Goal: Information Seeking & Learning: Understand process/instructions

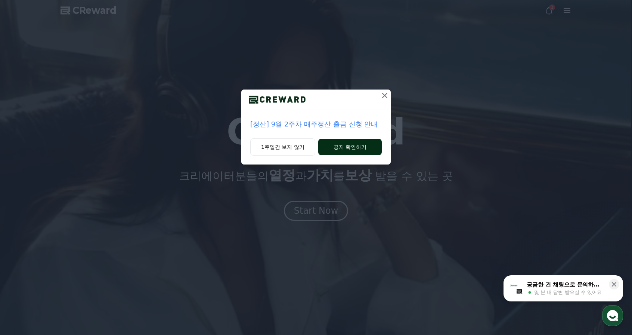
click at [338, 145] on button "공지 확인하기" at bounding box center [349, 147] width 63 height 16
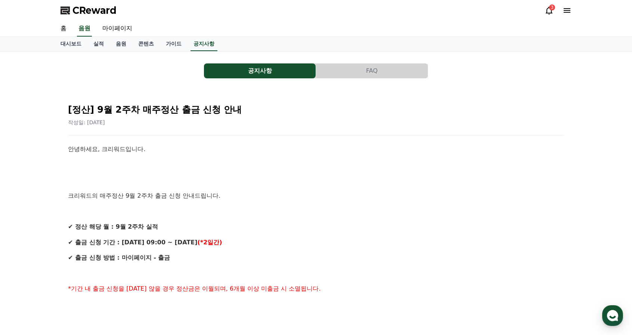
click at [566, 10] on icon at bounding box center [566, 10] width 7 height 4
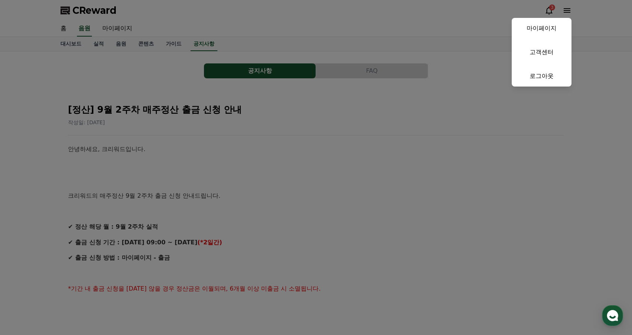
click at [134, 72] on button "close" at bounding box center [316, 167] width 632 height 335
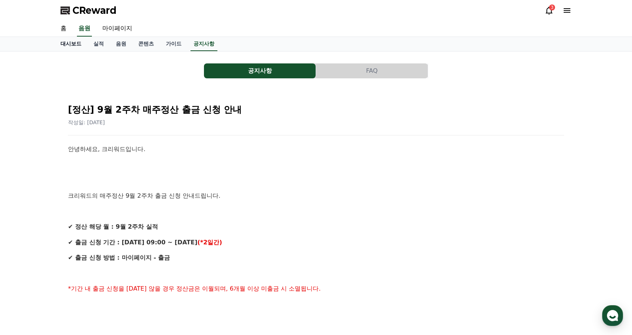
click at [68, 44] on link "대시보드" at bounding box center [71, 44] width 33 height 14
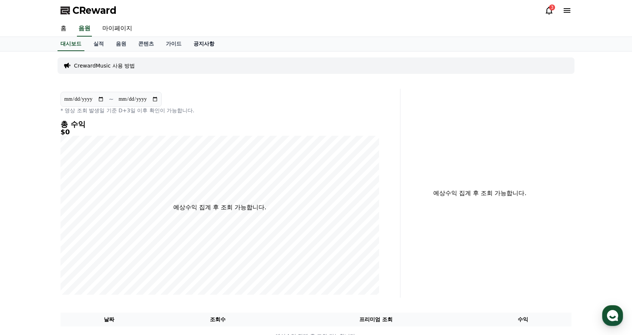
click at [209, 44] on link "공지사항" at bounding box center [203, 44] width 33 height 14
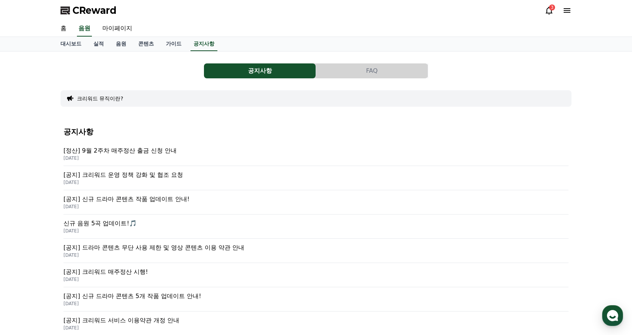
click at [154, 177] on p "[공지] 크리워드 운영 정책 강화 및 협조 요청" at bounding box center [315, 175] width 505 height 9
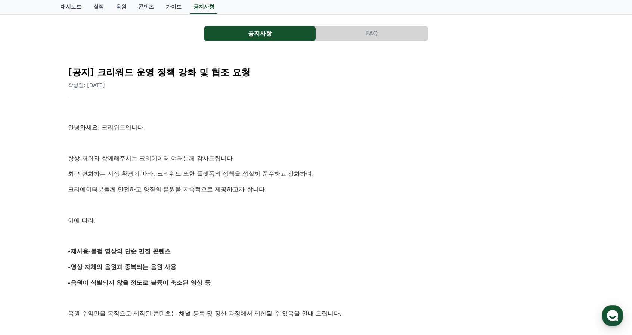
scroll to position [37, 0]
click at [171, 8] on link "가이드" at bounding box center [174, 7] width 28 height 14
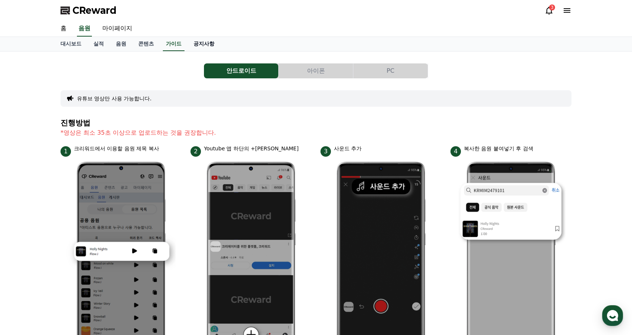
click at [203, 44] on link "공지사항" at bounding box center [203, 44] width 33 height 14
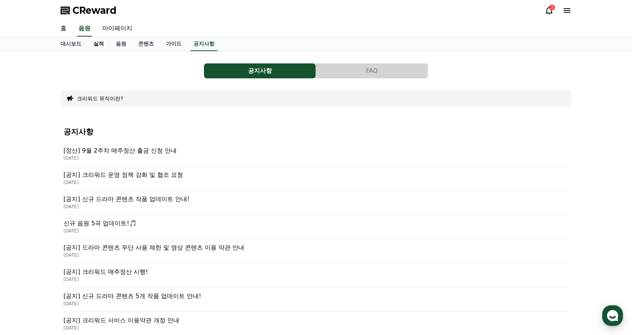
click at [96, 46] on link "실적" at bounding box center [98, 44] width 22 height 14
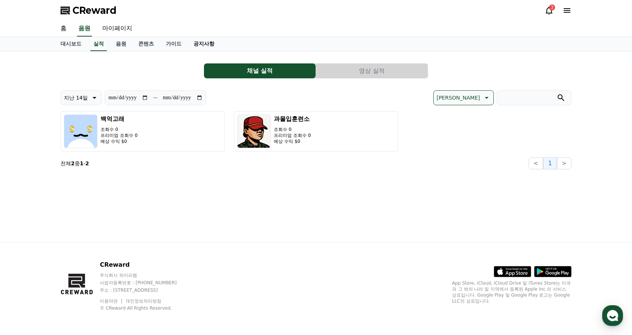
click at [204, 44] on link "공지사항" at bounding box center [203, 44] width 33 height 14
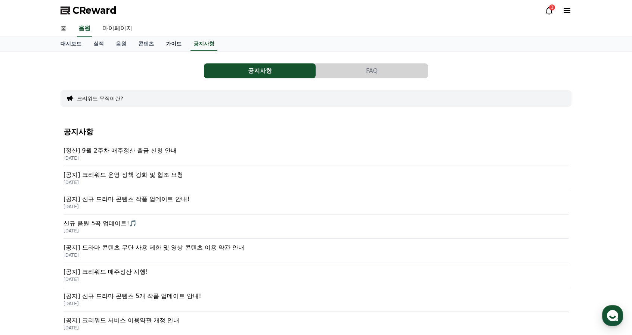
click at [168, 43] on link "가이드" at bounding box center [174, 44] width 28 height 14
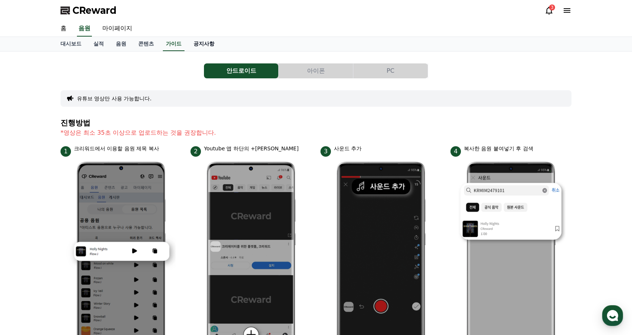
click at [215, 46] on link "공지사항" at bounding box center [203, 44] width 33 height 14
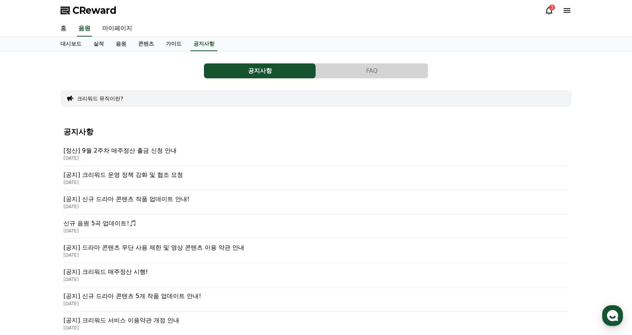
click at [350, 74] on button "FAQ" at bounding box center [372, 70] width 112 height 15
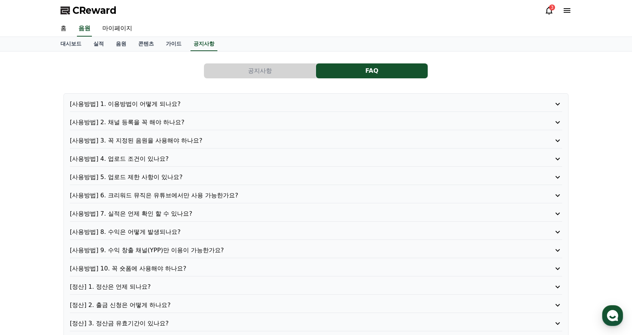
click at [208, 102] on p "[사용방법] 1. 이용방법이 어떻게 되나요?" at bounding box center [296, 104] width 453 height 9
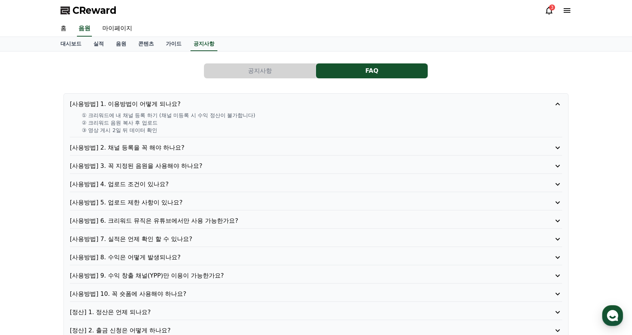
click at [204, 146] on p "[사용방법] 2. 채널 등록을 꼭 해야 하나요?" at bounding box center [296, 147] width 453 height 9
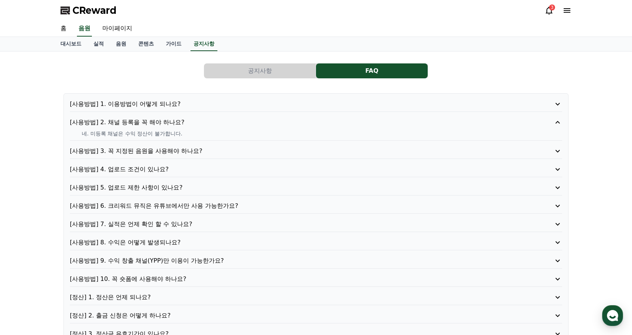
click at [211, 148] on p "[사용방법] 3. 꼭 지정된 음원을 사용해야 하나요?" at bounding box center [296, 151] width 453 height 9
click at [215, 168] on p "[사용방법] 4. 업로드 조건이 있나요?" at bounding box center [296, 169] width 453 height 9
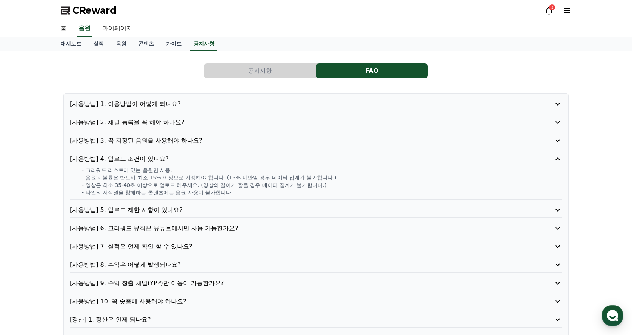
click at [217, 212] on p "[사용방법] 5. 업로드 제한 사항이 있나요?" at bounding box center [296, 210] width 453 height 9
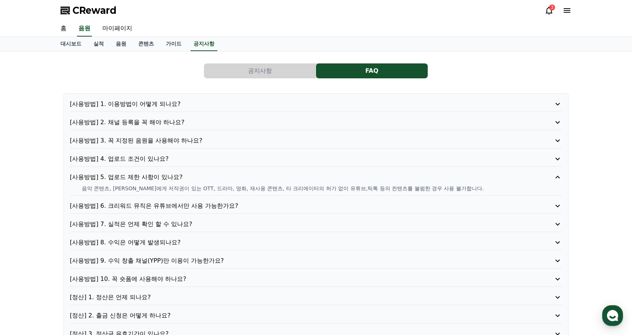
click at [251, 207] on p "[사용방법] 6. 크리워드 뮤직은 유튜브에서만 사용 가능한가요?" at bounding box center [296, 206] width 453 height 9
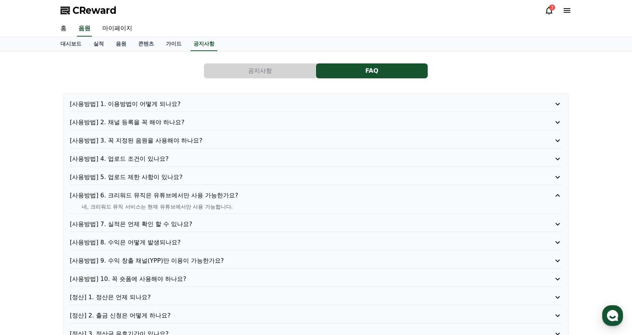
click at [245, 176] on p "[사용방법] 5. 업로드 제한 사항이 있나요?" at bounding box center [296, 177] width 453 height 9
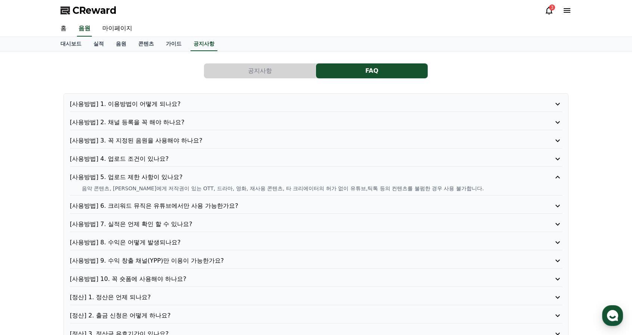
click at [249, 205] on p "[사용방법] 6. 크리워드 뮤직은 유튜브에서만 사용 가능한가요?" at bounding box center [296, 206] width 453 height 9
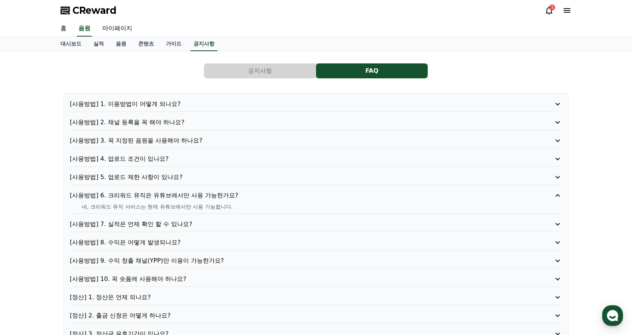
click at [220, 222] on p "[사용방법] 7. 실적은 언제 확인 할 수 있나요?" at bounding box center [296, 224] width 453 height 9
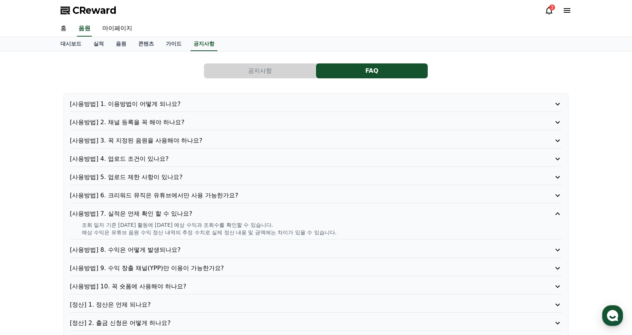
click at [224, 251] on p "[사용방법] 8. 수익은 어떻게 발생되나요?" at bounding box center [296, 250] width 453 height 9
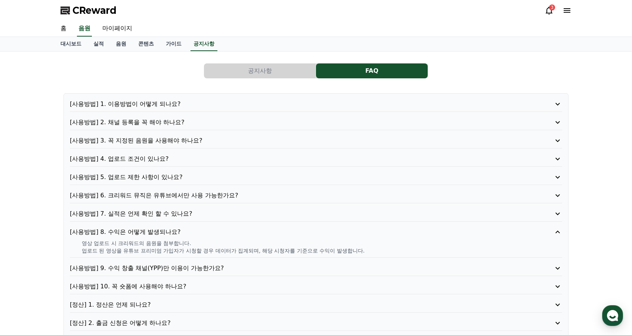
scroll to position [37, 0]
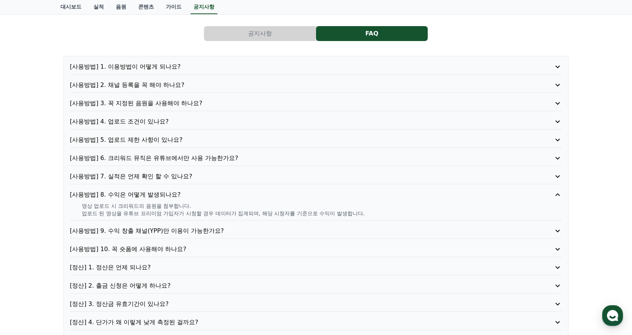
click at [234, 231] on p "[사용방법] 9. 수익 창출 채널(YPP)만 이용이 가능한가요?" at bounding box center [296, 231] width 453 height 9
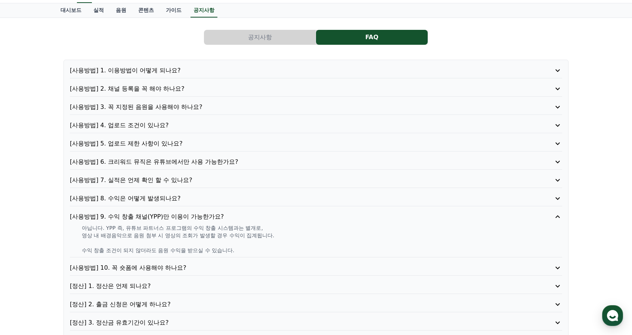
scroll to position [0, 0]
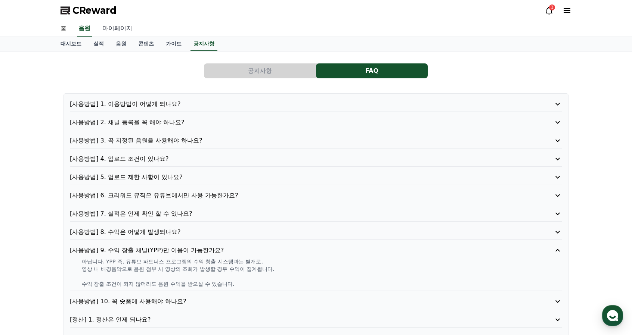
click at [115, 29] on link "마이페이지" at bounding box center [117, 29] width 42 height 16
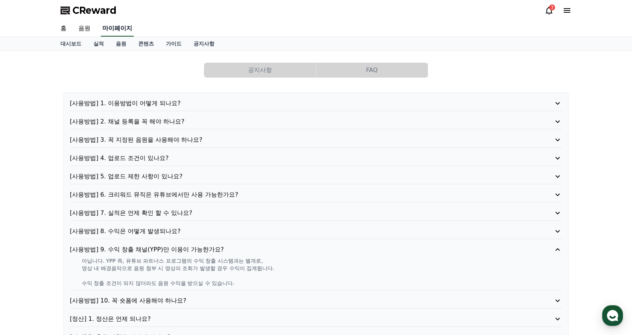
select select "**********"
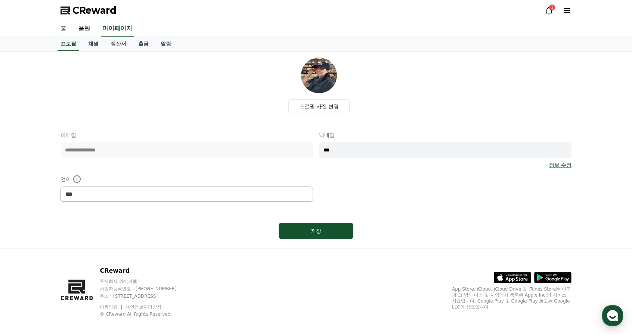
click at [68, 28] on link "홈" at bounding box center [64, 29] width 18 height 16
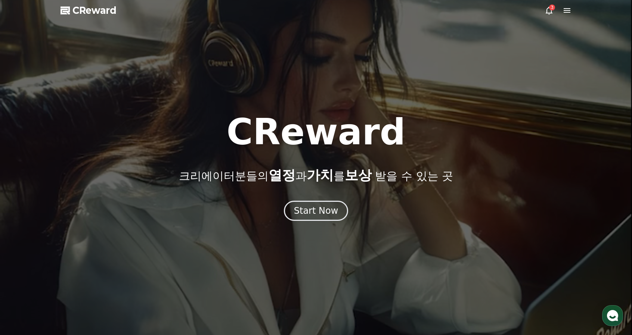
click at [553, 12] on div "3" at bounding box center [557, 10] width 27 height 9
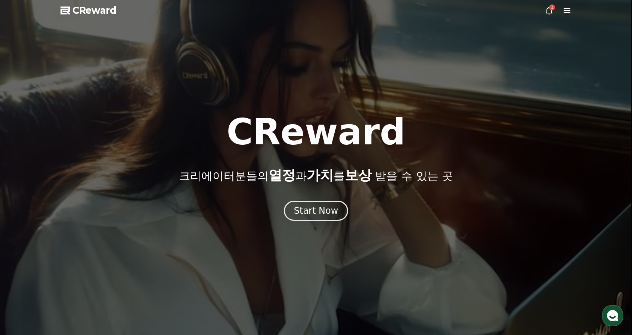
click at [550, 10] on div "3" at bounding box center [552, 7] width 6 height 6
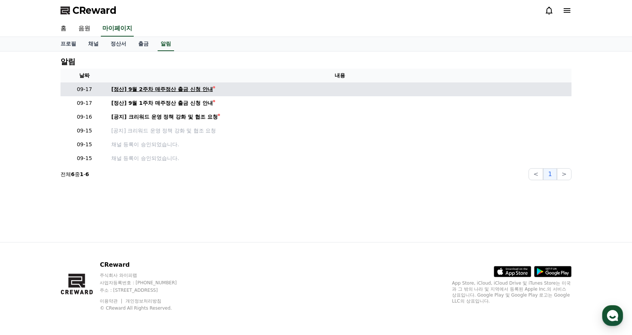
click at [196, 88] on div "[정산] 9월 2주차 매주정산 출금 신청 안내" at bounding box center [162, 90] width 102 height 8
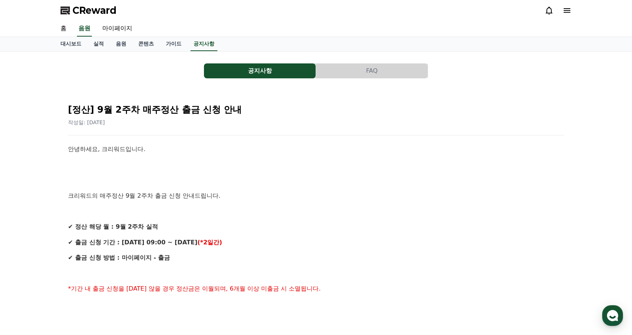
click at [564, 10] on icon at bounding box center [566, 10] width 7 height 4
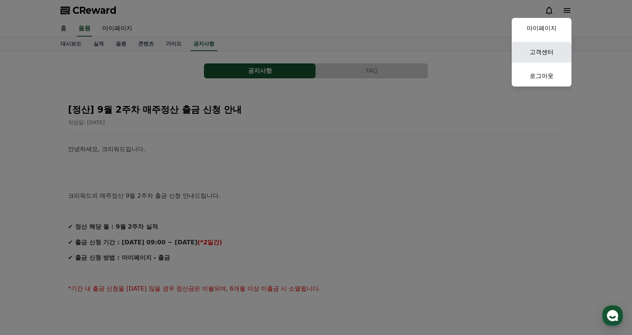
click at [546, 51] on link "고객센터" at bounding box center [542, 52] width 60 height 21
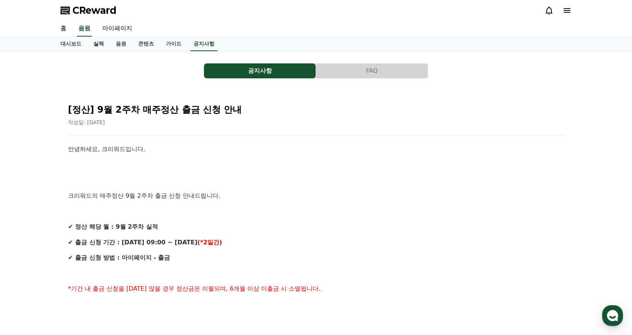
click at [101, 46] on link "실적" at bounding box center [98, 44] width 22 height 14
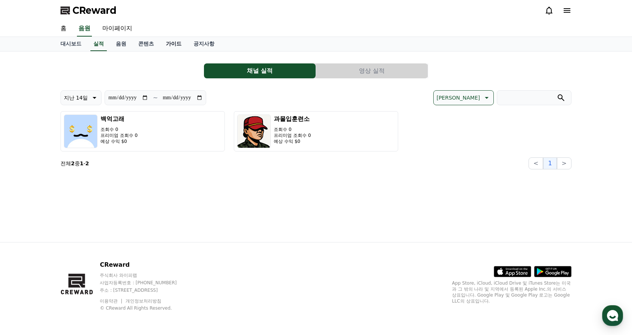
click at [168, 44] on link "가이드" at bounding box center [174, 44] width 28 height 14
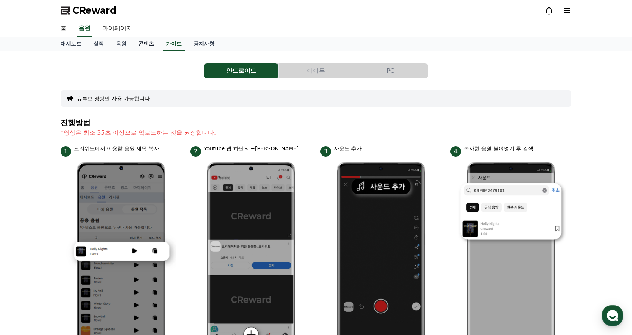
click at [145, 43] on link "콘텐츠" at bounding box center [146, 44] width 28 height 14
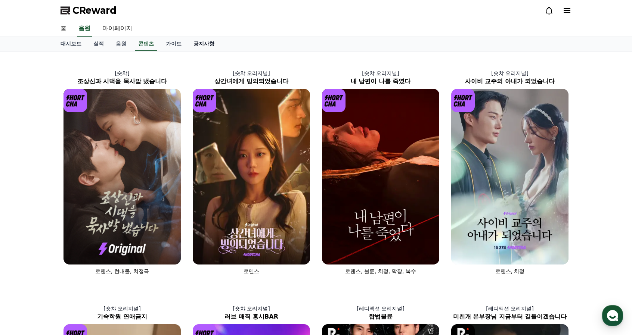
click at [196, 44] on link "공지사항" at bounding box center [203, 44] width 33 height 14
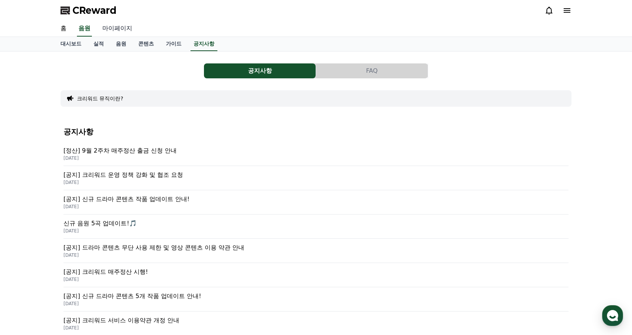
click at [114, 29] on link "마이페이지" at bounding box center [117, 29] width 42 height 16
select select "**********"
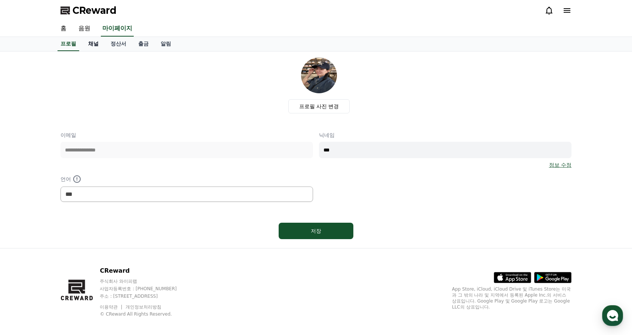
click at [93, 44] on link "채널" at bounding box center [93, 44] width 22 height 14
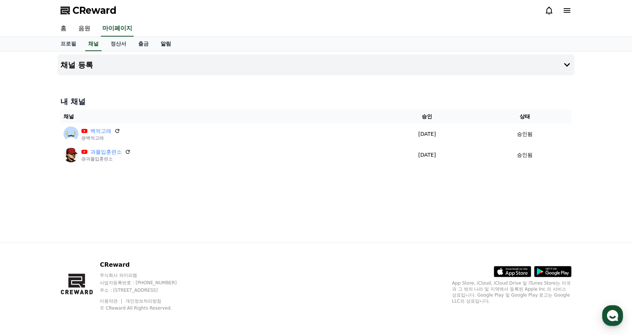
click at [159, 43] on link "알림" at bounding box center [166, 44] width 22 height 14
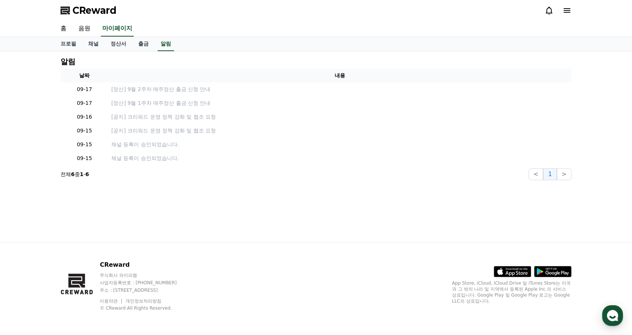
click at [583, 86] on div "알림 날짜 내용 09-17 [정산] 9월 2주차 매주정산 출금 신청 안내 09-17 [정산] 9월 1주차 매주정산 출금 신청 안내 09-16 …" at bounding box center [316, 147] width 632 height 191
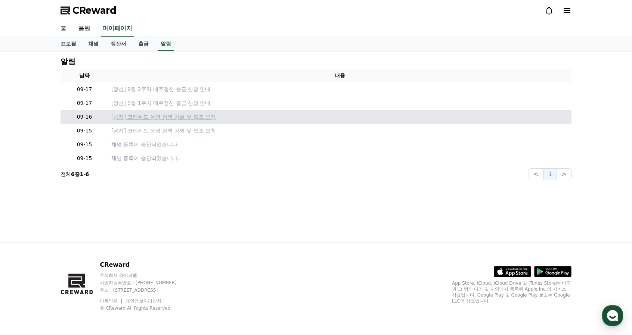
click at [161, 117] on p "[공지] 크리워드 운영 정책 강화 및 협조 요청" at bounding box center [339, 117] width 457 height 8
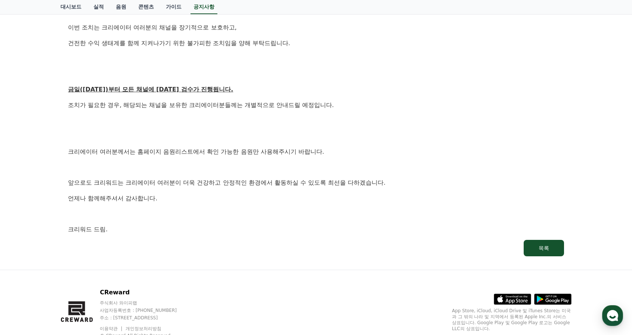
scroll to position [376, 0]
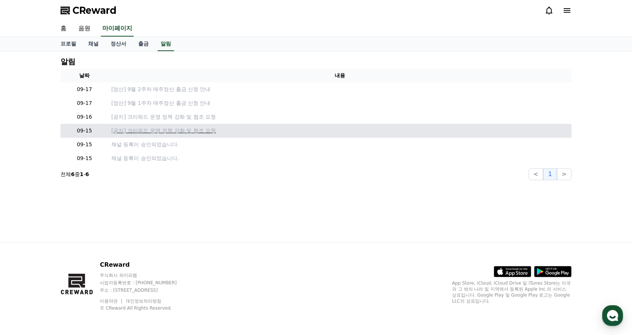
click at [152, 128] on p "[공지] 크리워드 운영 정책 강화 및 협조 요청" at bounding box center [339, 131] width 457 height 8
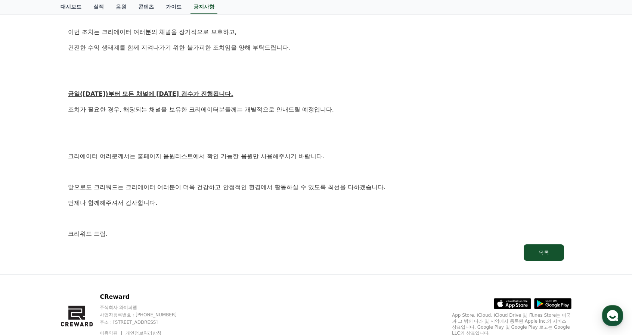
scroll to position [264, 0]
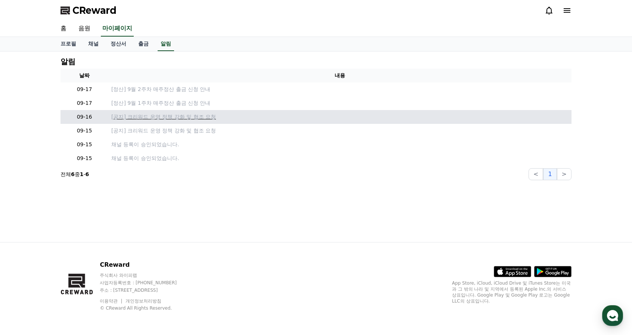
click at [176, 118] on p "[공지] 크리워드 운영 정책 강화 및 협조 요청" at bounding box center [339, 117] width 457 height 8
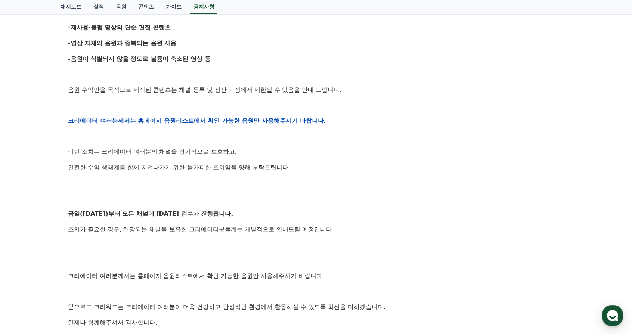
scroll to position [411, 0]
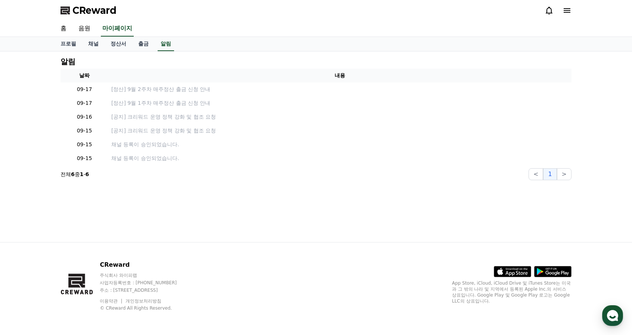
click at [567, 12] on icon at bounding box center [566, 10] width 9 height 9
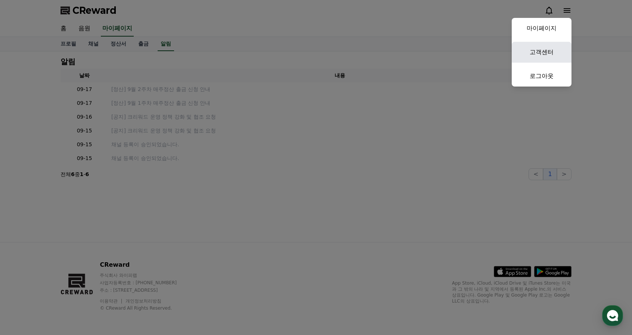
click at [527, 52] on link "고객센터" at bounding box center [542, 52] width 60 height 21
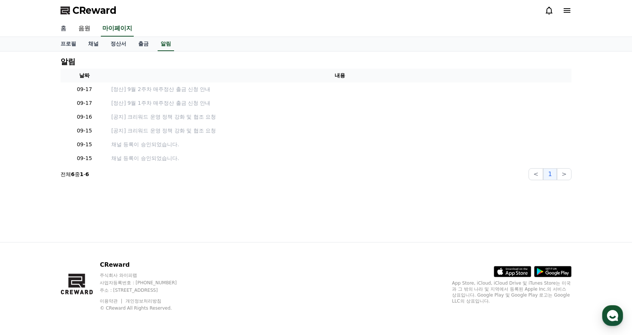
click at [66, 29] on link "홈" at bounding box center [64, 29] width 18 height 16
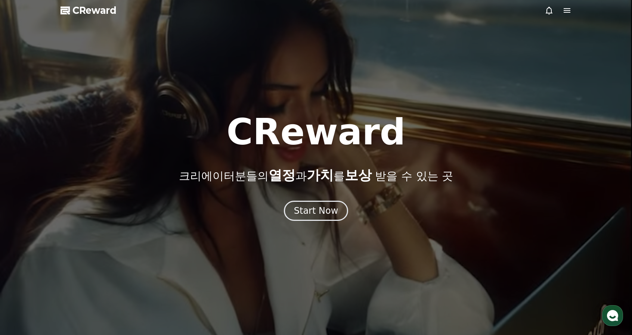
click at [571, 11] on icon at bounding box center [566, 10] width 9 height 9
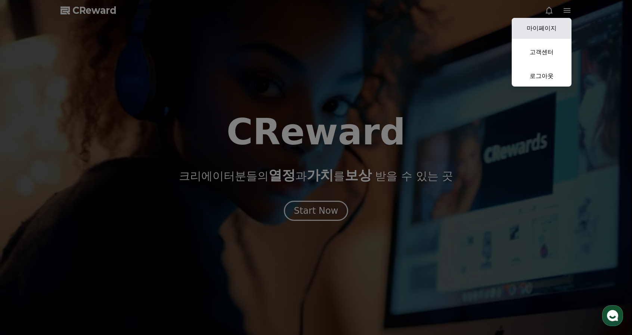
click at [554, 28] on link "마이페이지" at bounding box center [542, 28] width 60 height 21
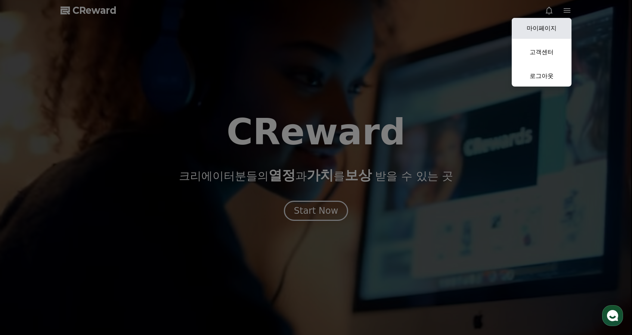
select select "**********"
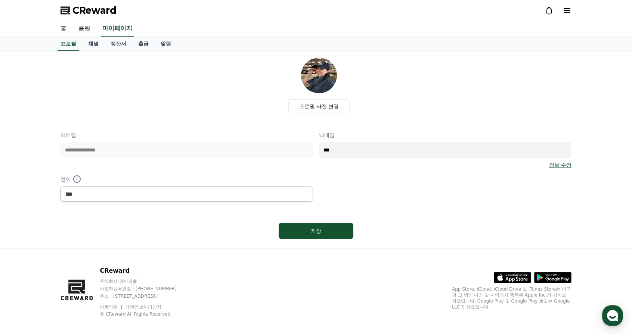
click at [80, 28] on link "음원" at bounding box center [84, 29] width 24 height 16
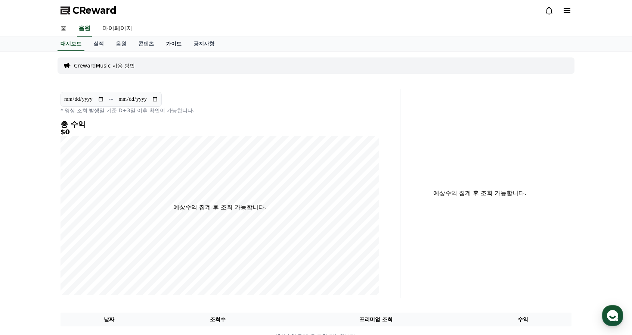
click at [176, 45] on link "가이드" at bounding box center [174, 44] width 28 height 14
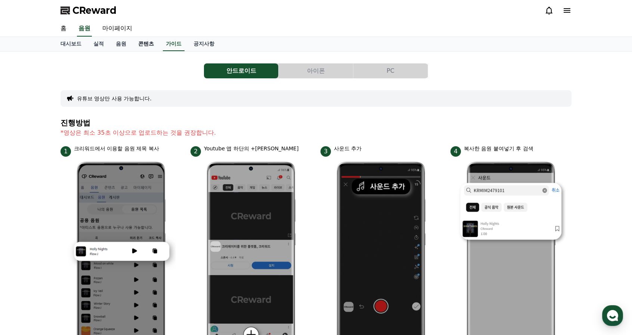
click at [148, 41] on link "콘텐츠" at bounding box center [146, 44] width 28 height 14
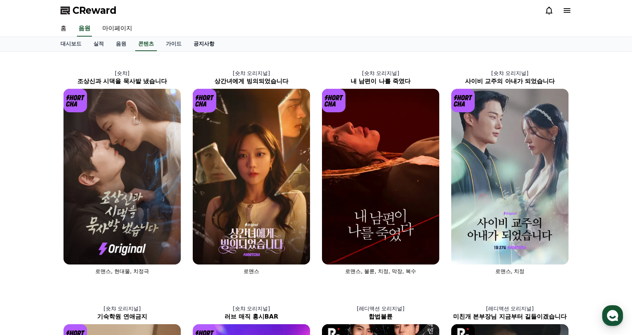
click at [200, 42] on link "공지사항" at bounding box center [203, 44] width 33 height 14
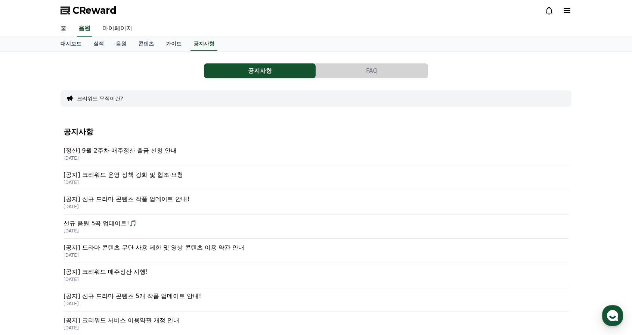
click at [395, 70] on button "FAQ" at bounding box center [372, 70] width 112 height 15
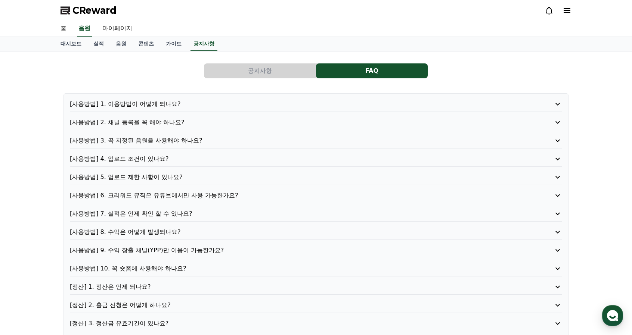
click at [189, 161] on p "[사용방법] 4. 업로드 조건이 있나요?" at bounding box center [296, 159] width 453 height 9
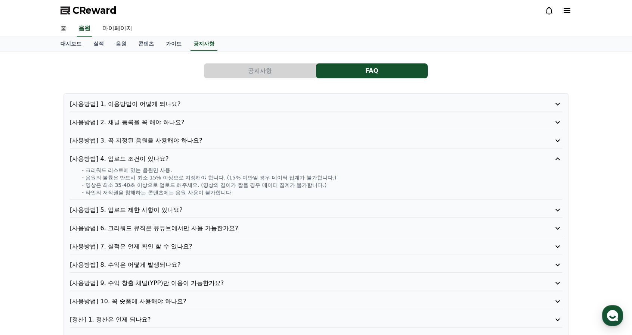
click at [199, 211] on p "[사용방법] 5. 업로드 제한 사항이 있나요?" at bounding box center [296, 210] width 453 height 9
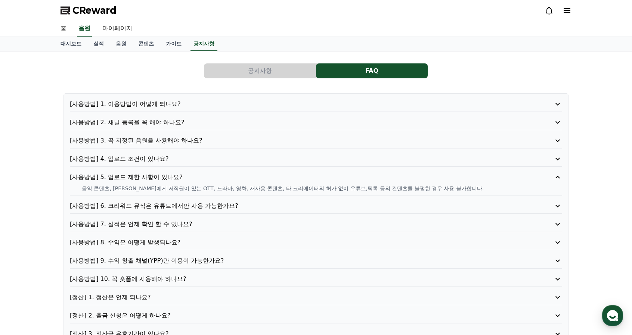
click at [249, 204] on p "[사용방법] 6. 크리워드 뮤직은 유튜브에서만 사용 가능한가요?" at bounding box center [296, 206] width 453 height 9
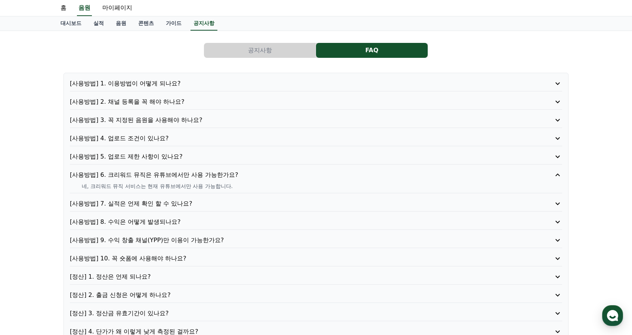
scroll to position [37, 0]
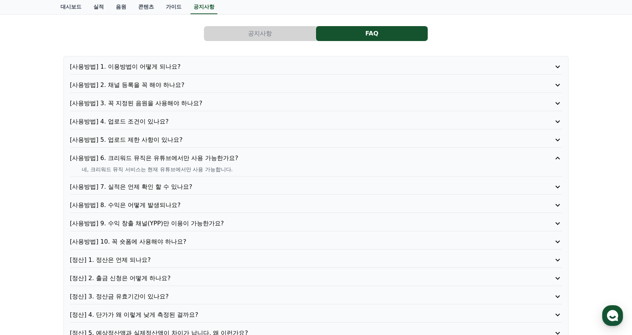
click at [217, 188] on p "[사용방법] 7. 실적은 언제 확인 할 수 있나요?" at bounding box center [296, 187] width 453 height 9
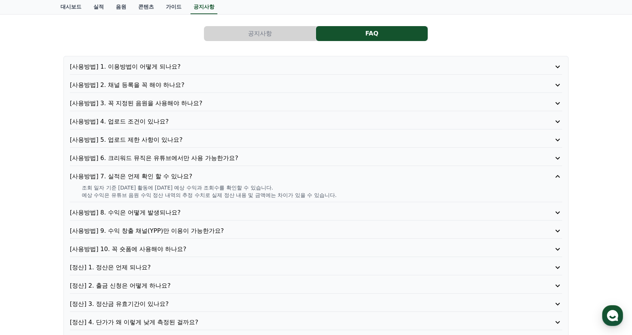
click at [199, 212] on p "[사용방법] 8. 수익은 어떻게 발생되나요?" at bounding box center [296, 212] width 453 height 9
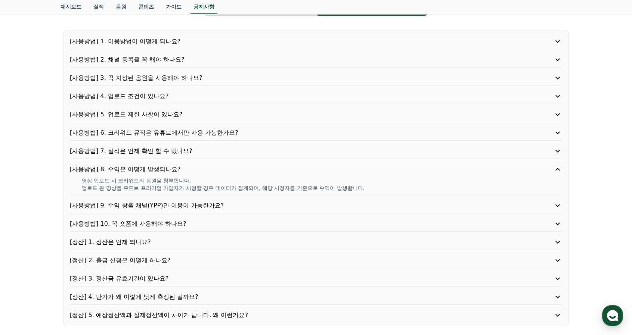
scroll to position [75, 0]
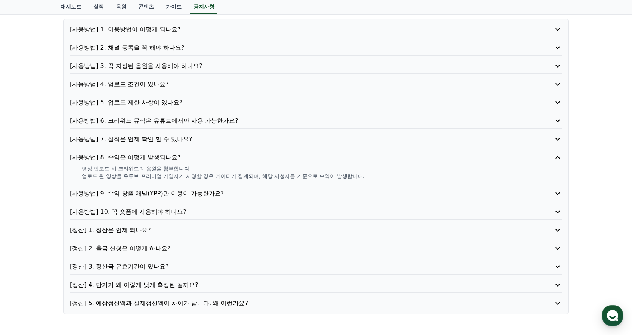
click at [239, 191] on p "[사용방법] 9. 수익 창출 채널(YPP)만 이용이 가능한가요?" at bounding box center [296, 193] width 453 height 9
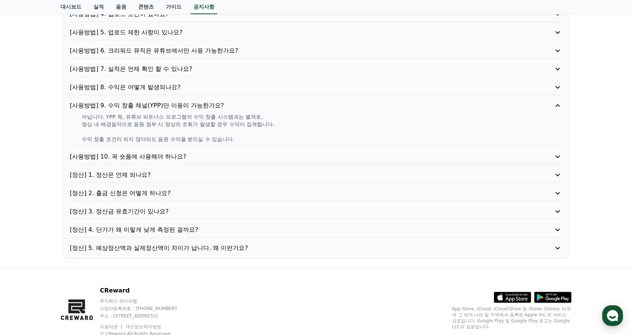
scroll to position [149, 0]
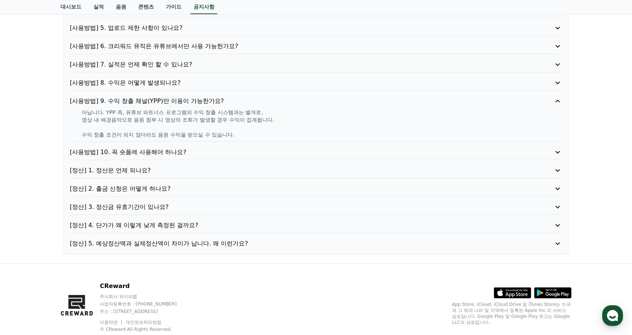
click at [199, 153] on p "[사용방법] 10. 꼭 숏폼에 사용해야 하나요?" at bounding box center [296, 152] width 453 height 9
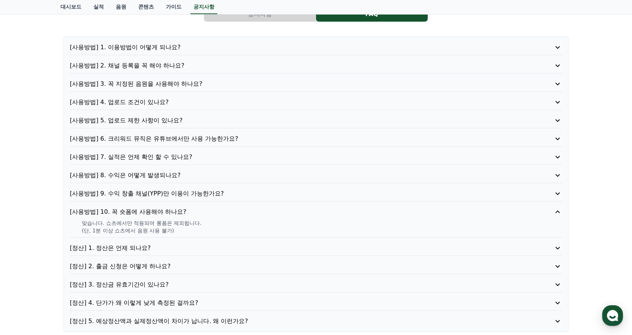
scroll to position [0, 0]
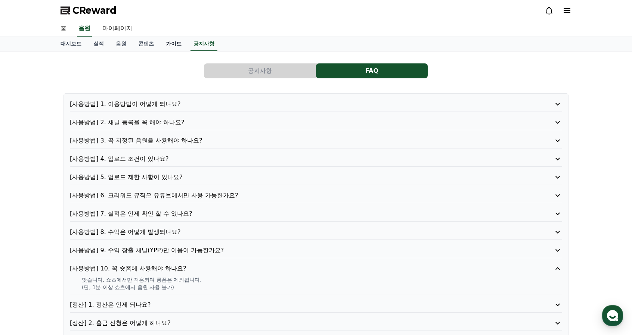
click at [173, 43] on link "가이드" at bounding box center [174, 44] width 28 height 14
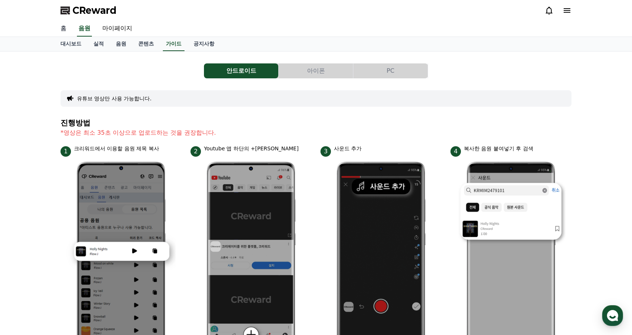
click at [61, 30] on link "홈" at bounding box center [64, 29] width 18 height 16
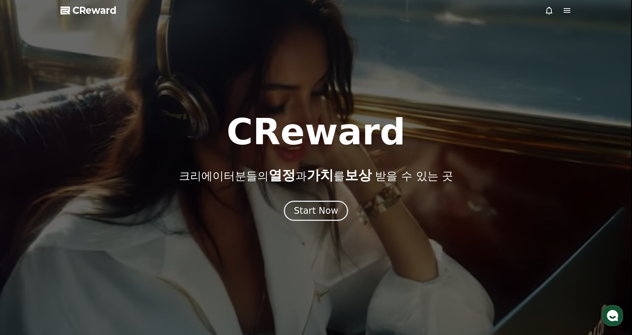
click at [609, 307] on div "button" at bounding box center [612, 315] width 21 height 21
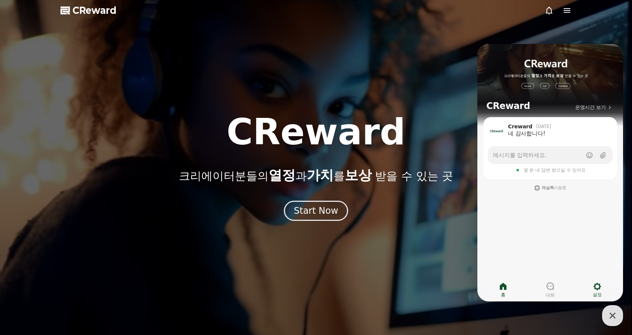
click at [597, 288] on icon at bounding box center [597, 286] width 9 height 9
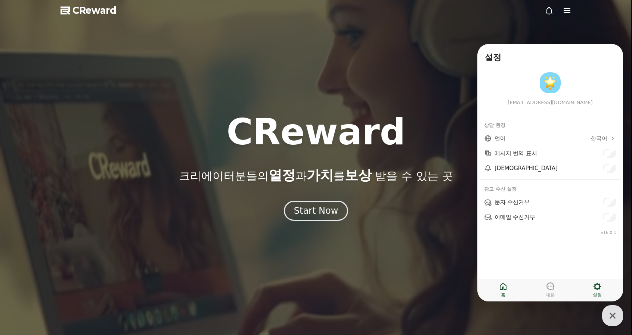
click at [502, 288] on icon at bounding box center [503, 286] width 7 height 7
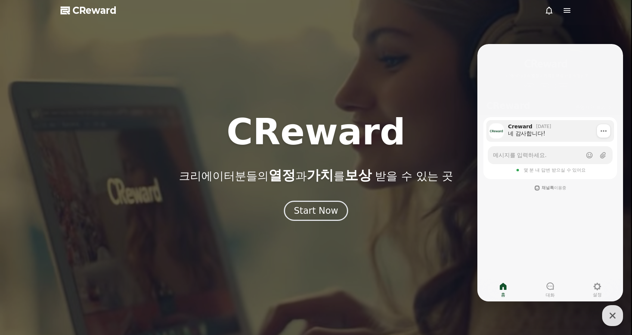
click at [527, 131] on div "네 감사합니다!" at bounding box center [558, 133] width 101 height 7
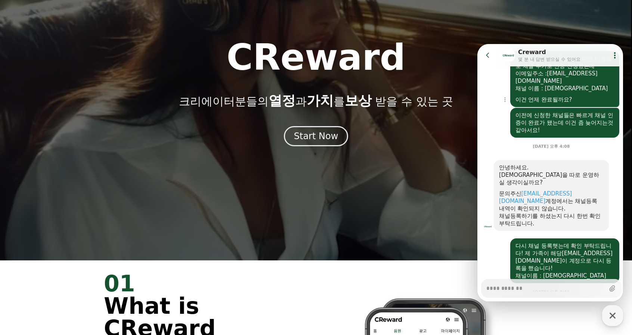
scroll to position [556, 0]
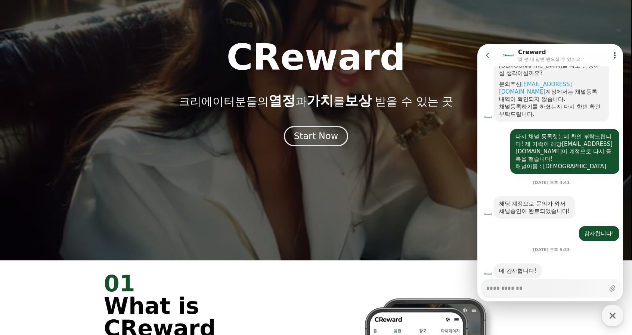
click at [611, 55] on icon at bounding box center [614, 55] width 7 height 7
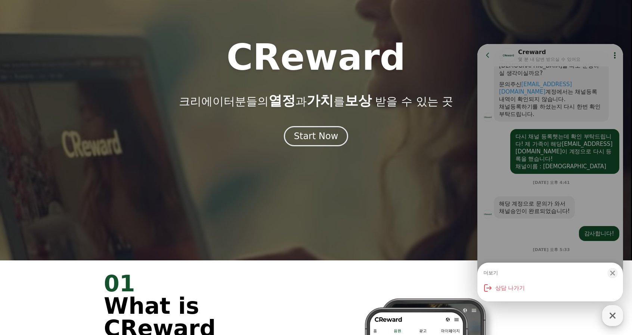
click at [614, 322] on icon "button" at bounding box center [612, 315] width 13 height 13
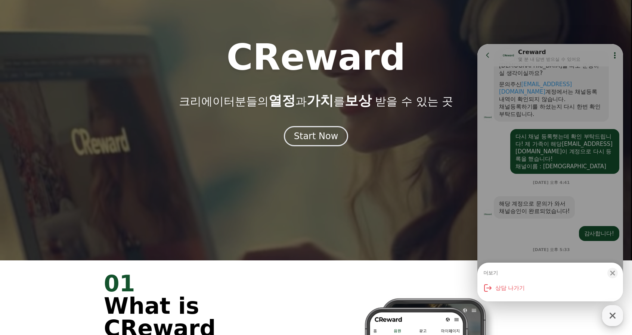
type textarea "*"
